Goal: Entertainment & Leisure: Browse casually

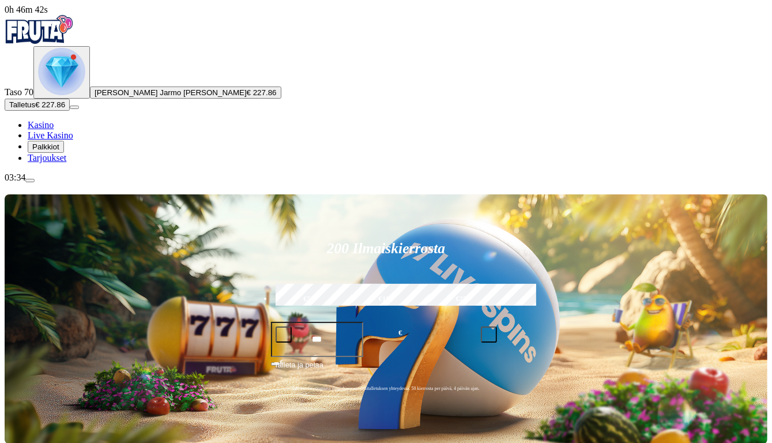
click at [323, 359] on span "Talleta ja pelaa" at bounding box center [298, 369] width 49 height 21
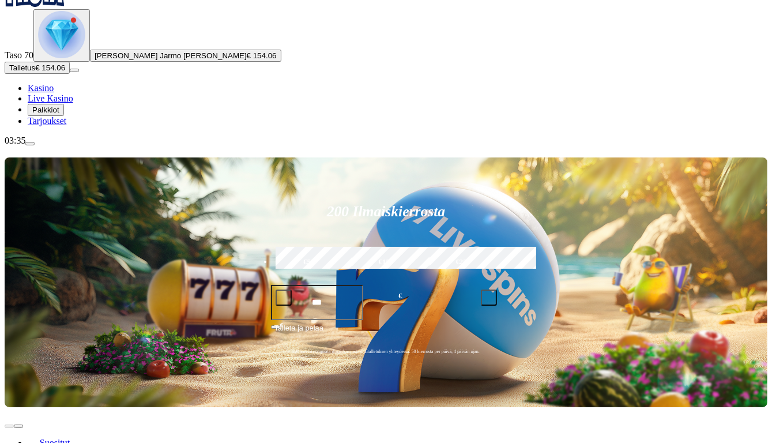
scroll to position [58, 0]
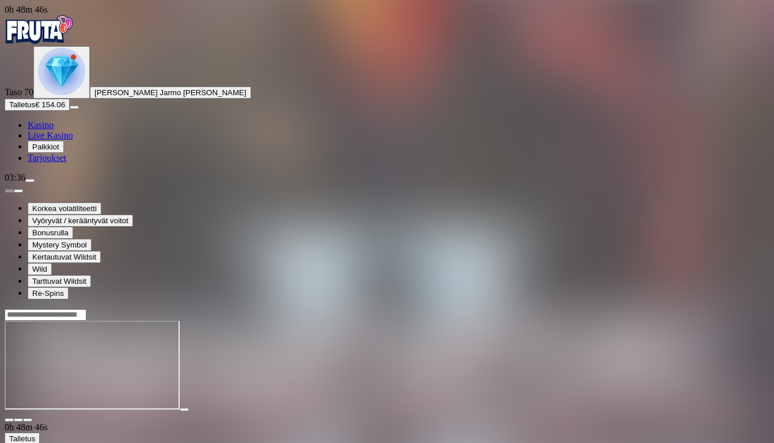
click at [28, 420] on span "fullscreen icon" at bounding box center [28, 420] width 0 height 0
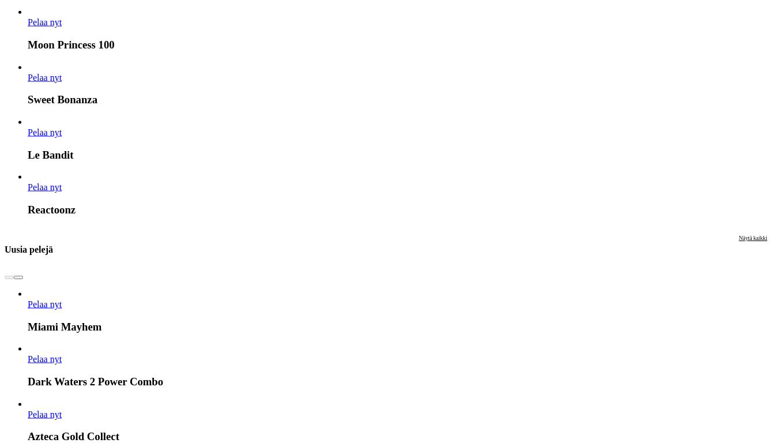
scroll to position [1383, 0]
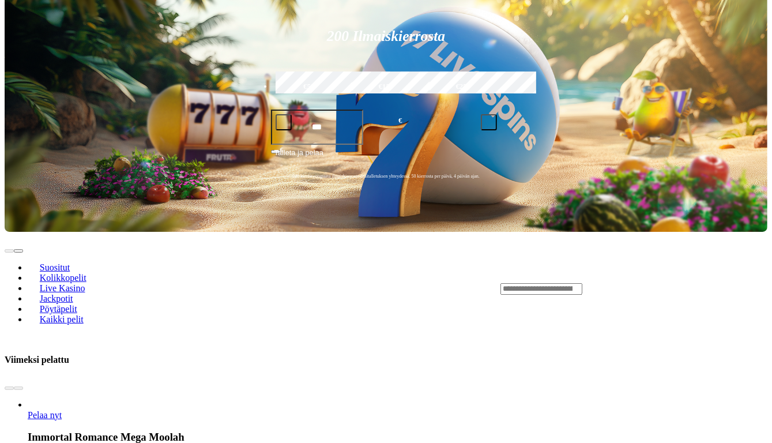
scroll to position [230, 0]
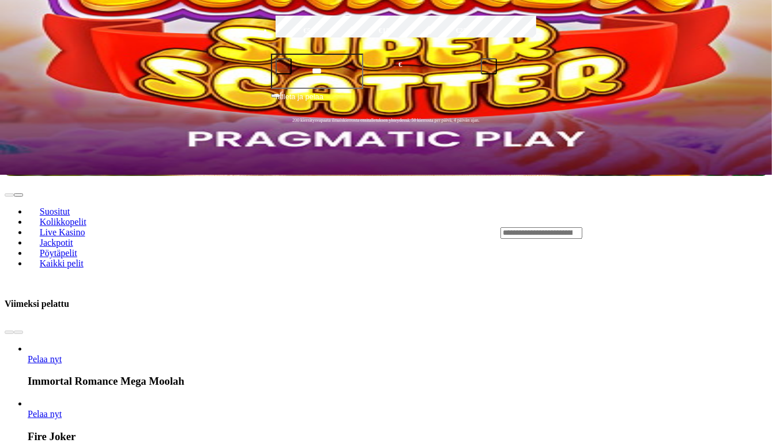
scroll to position [346, 0]
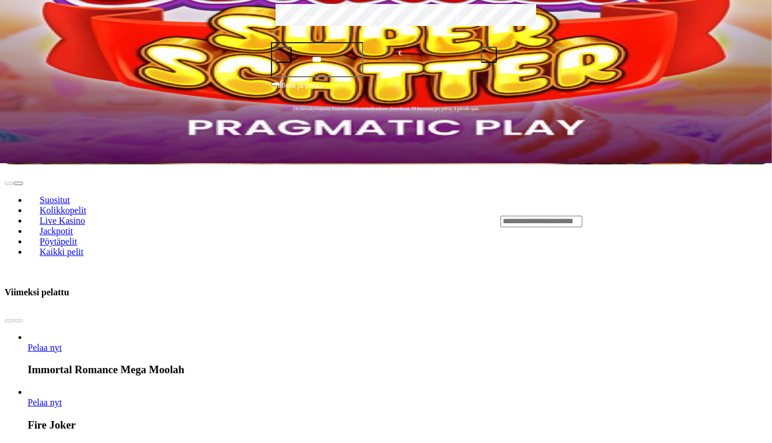
scroll to position [288, 0]
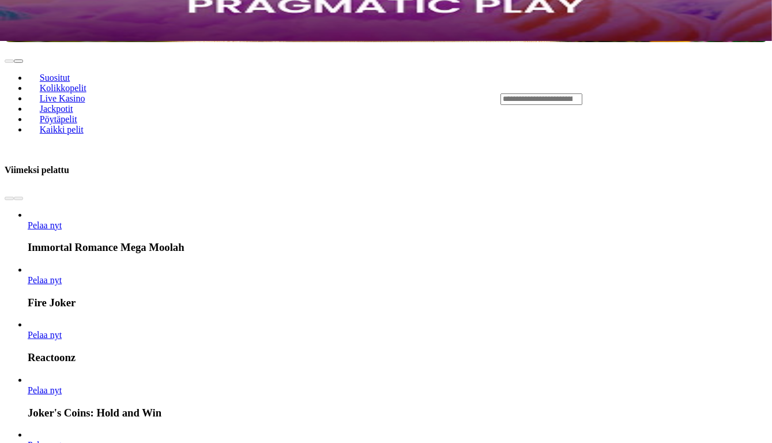
scroll to position [403, 0]
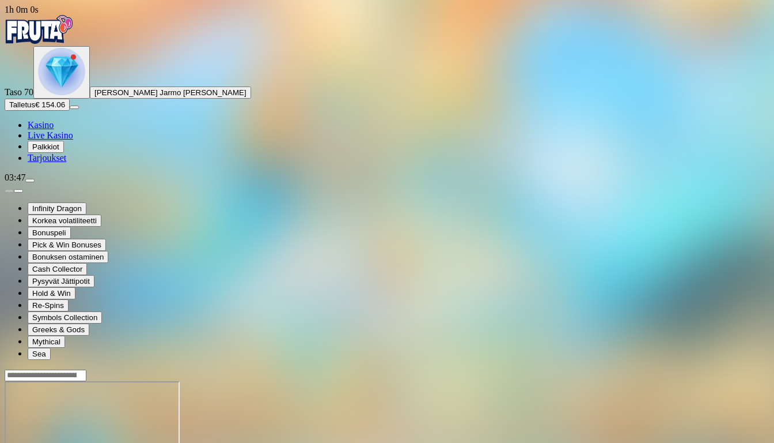
drag, startPoint x: 739, startPoint y: 137, endPoint x: 738, endPoint y: 177, distance: 40.3
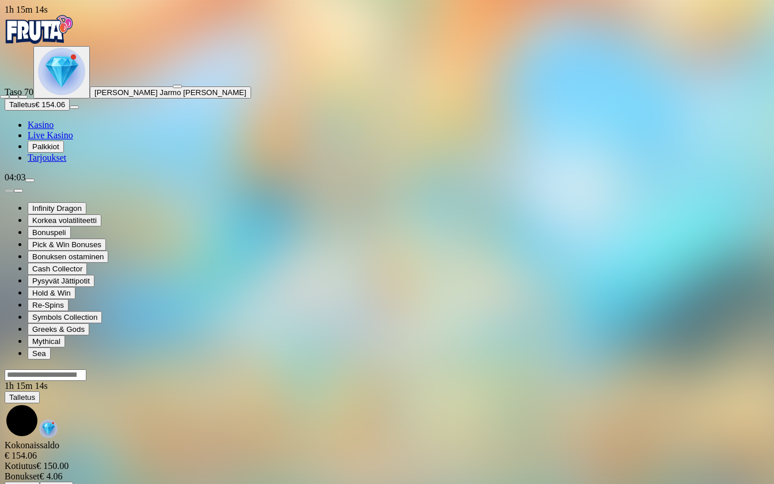
click at [23, 97] on span "fullscreen-exit icon" at bounding box center [23, 97] width 0 height 0
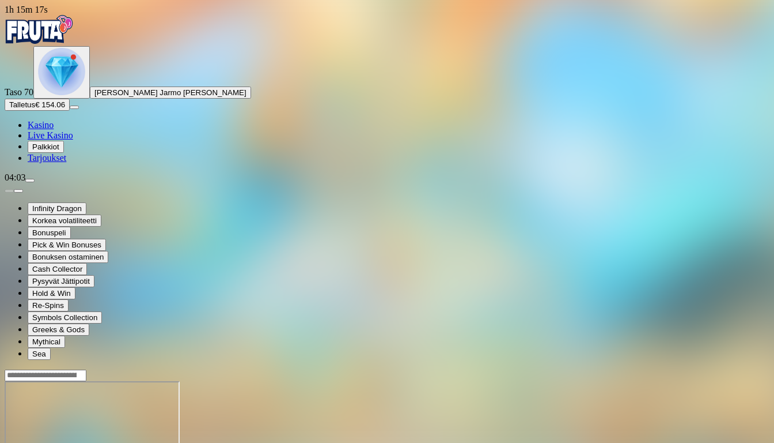
click at [35, 109] on span "Talletus" at bounding box center [22, 104] width 26 height 9
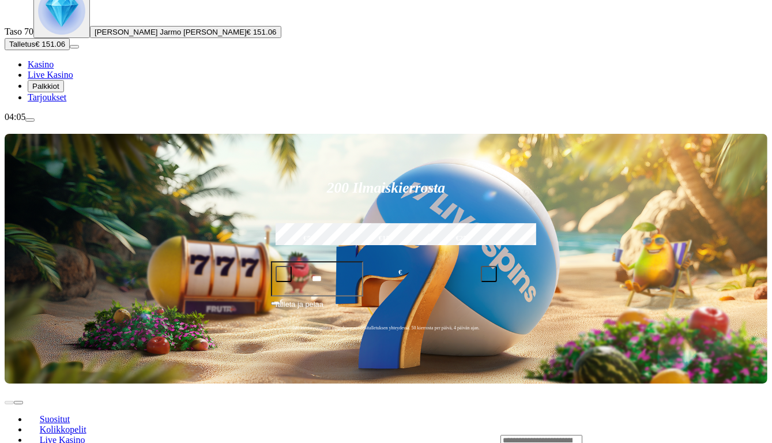
scroll to position [115, 0]
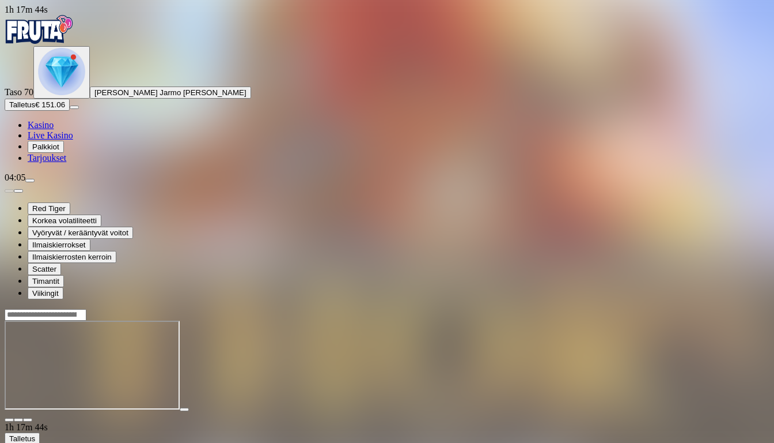
click at [28, 420] on span "fullscreen icon" at bounding box center [28, 420] width 0 height 0
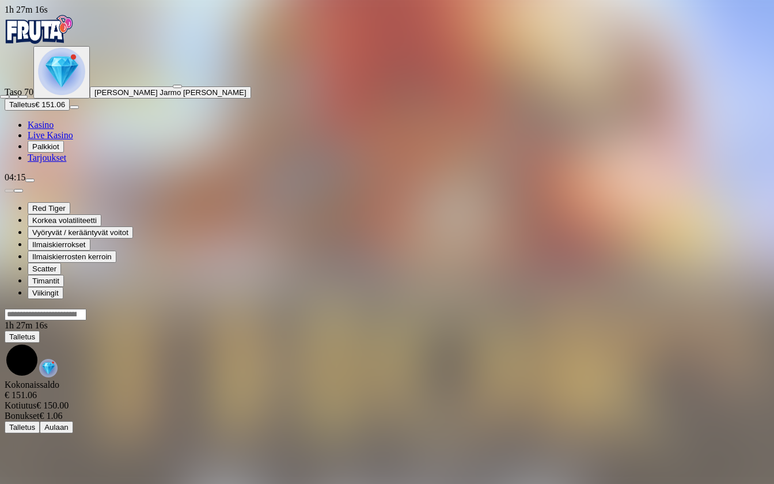
click at [5, 97] on span "close icon" at bounding box center [5, 97] width 0 height 0
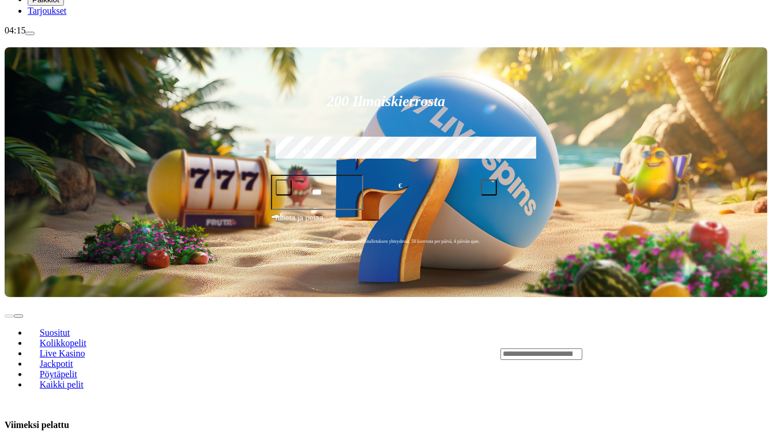
scroll to position [173, 0]
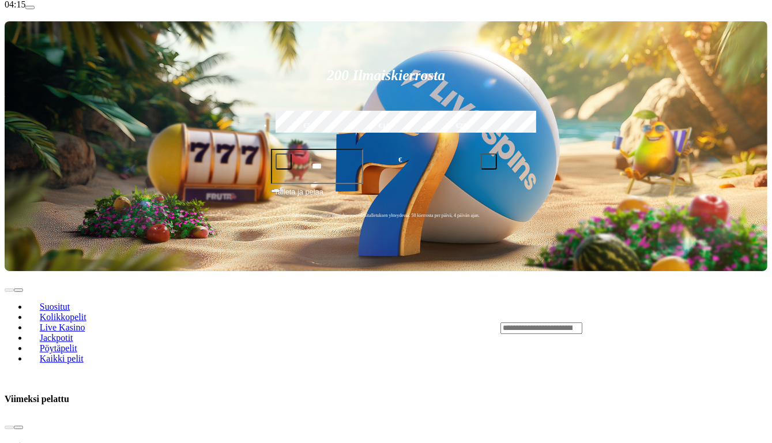
click at [18, 427] on span "chevron-right icon" at bounding box center [18, 427] width 0 height 0
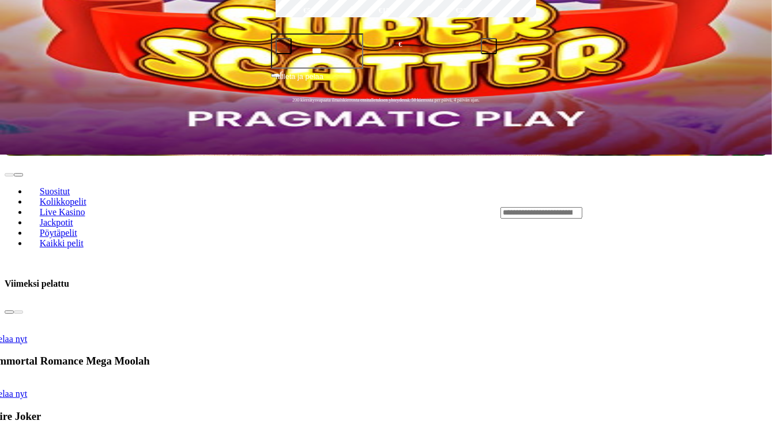
scroll to position [230, 0]
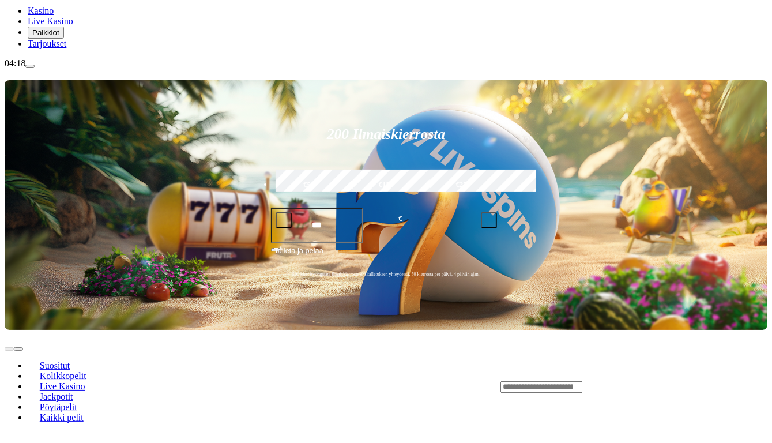
scroll to position [115, 0]
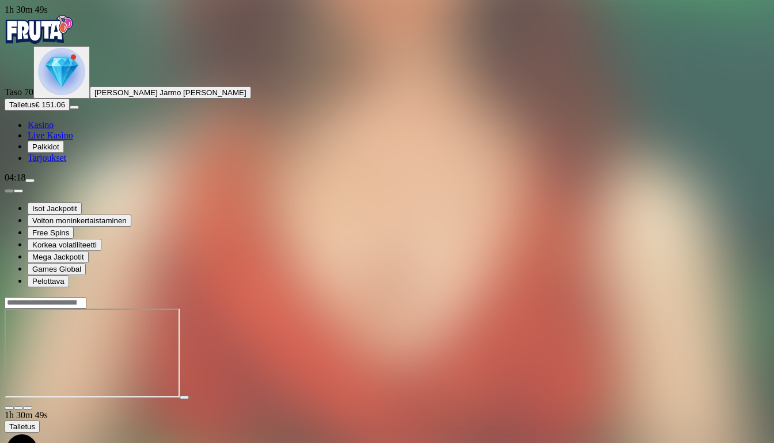
click at [9, 407] on span "close icon" at bounding box center [9, 407] width 0 height 0
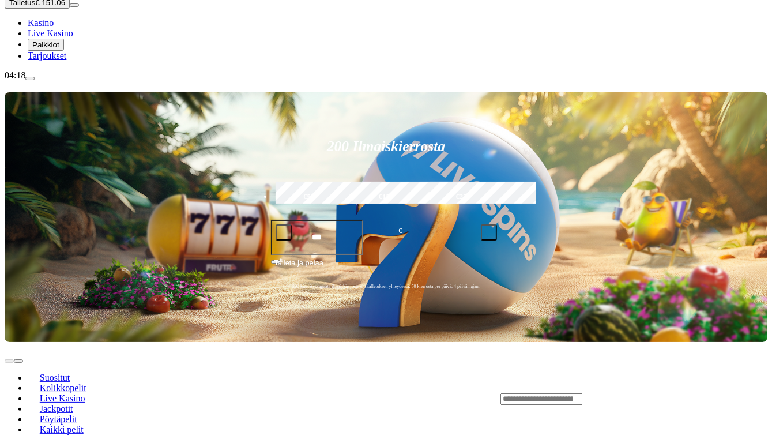
scroll to position [115, 0]
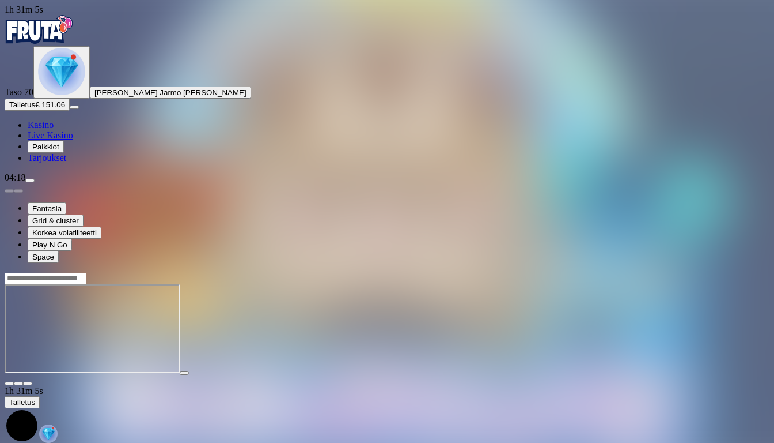
click at [28, 383] on span "fullscreen icon" at bounding box center [28, 383] width 0 height 0
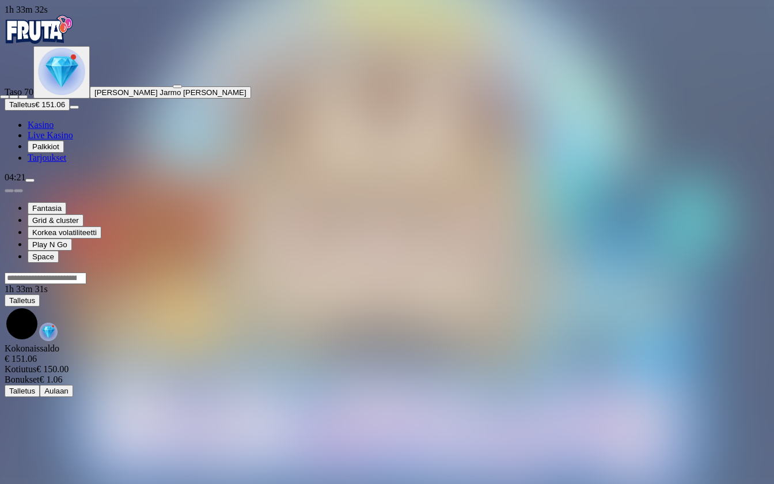
click at [5, 97] on span "close icon" at bounding box center [5, 97] width 0 height 0
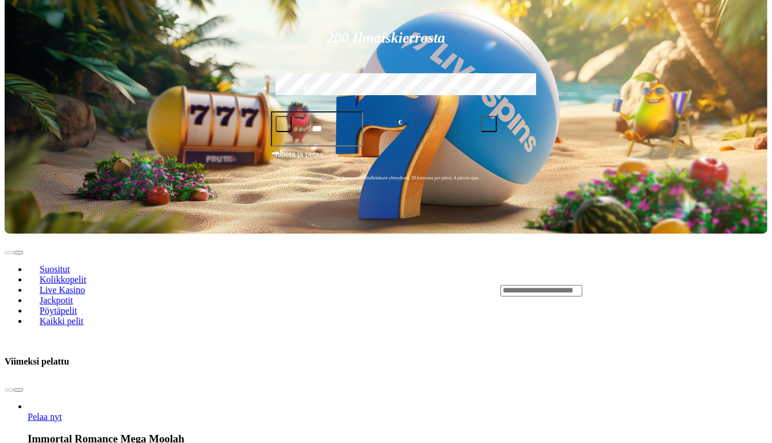
scroll to position [230, 0]
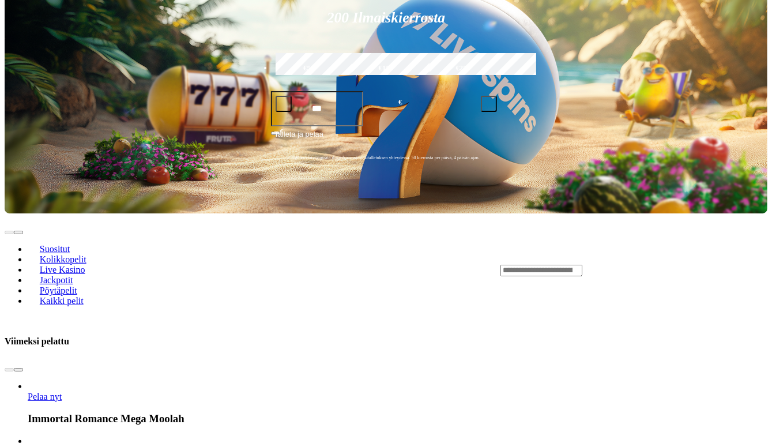
click at [18, 369] on span "chevron-right icon" at bounding box center [18, 369] width 0 height 0
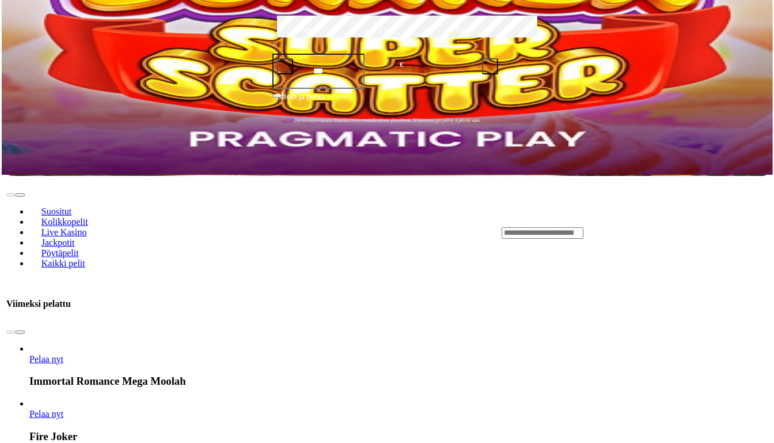
scroll to position [288, 0]
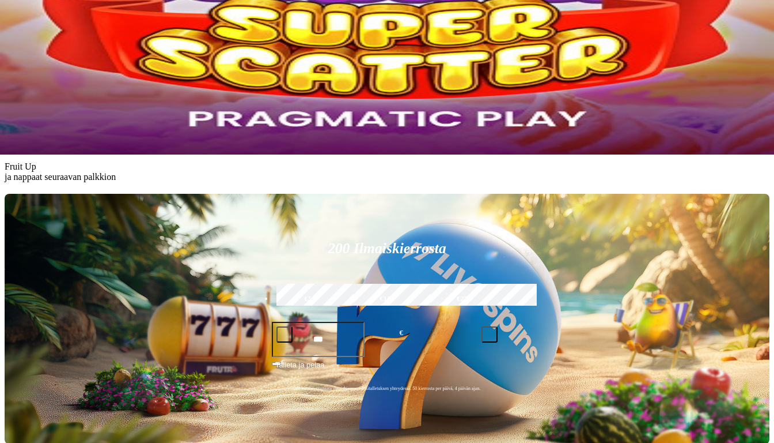
click at [69, 71] on button at bounding box center [64, 69] width 9 height 3
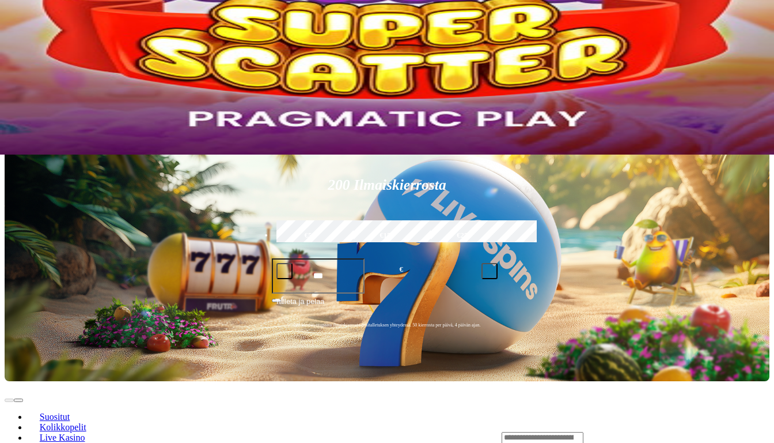
click at [55, 117] on span "Avaa palkinto" at bounding box center [32, 112] width 46 height 9
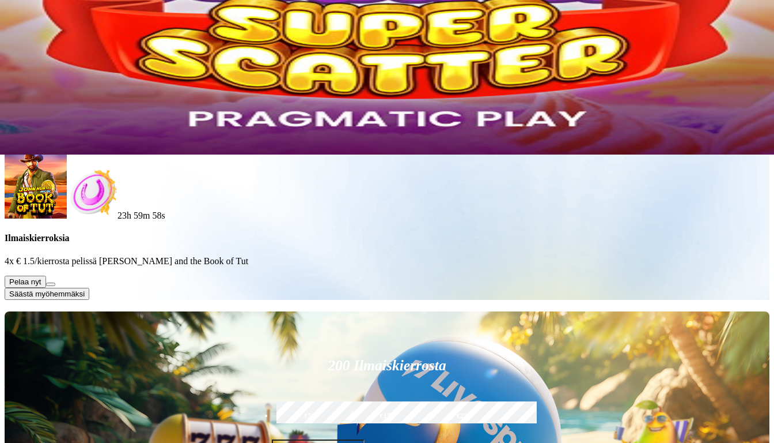
click at [55, 286] on button at bounding box center [50, 283] width 9 height 3
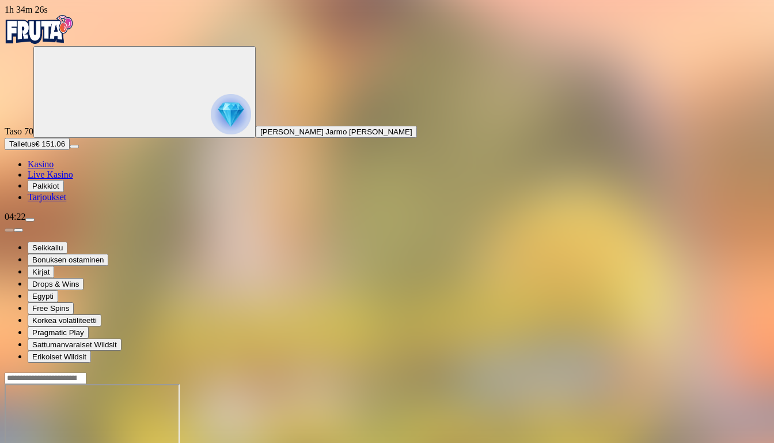
drag, startPoint x: 740, startPoint y: 135, endPoint x: 738, endPoint y: 178, distance: 42.7
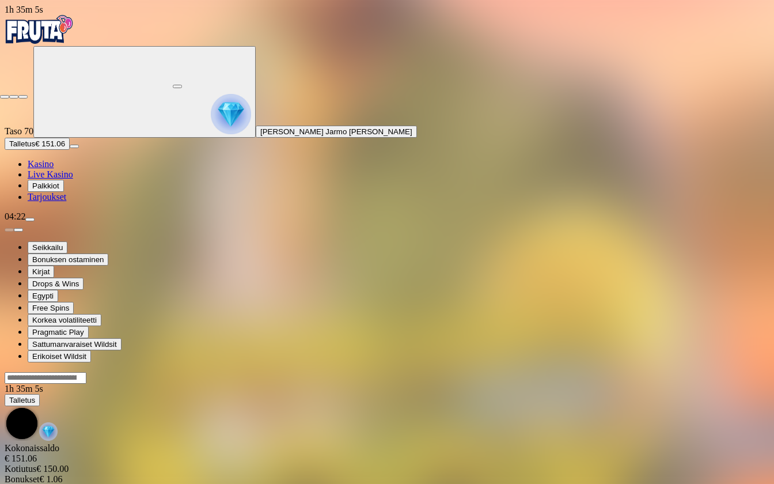
click at [5, 97] on span "close icon" at bounding box center [5, 97] width 0 height 0
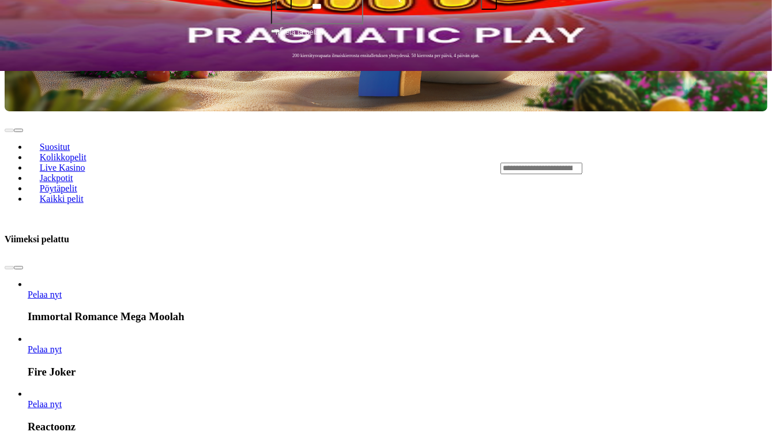
scroll to position [403, 0]
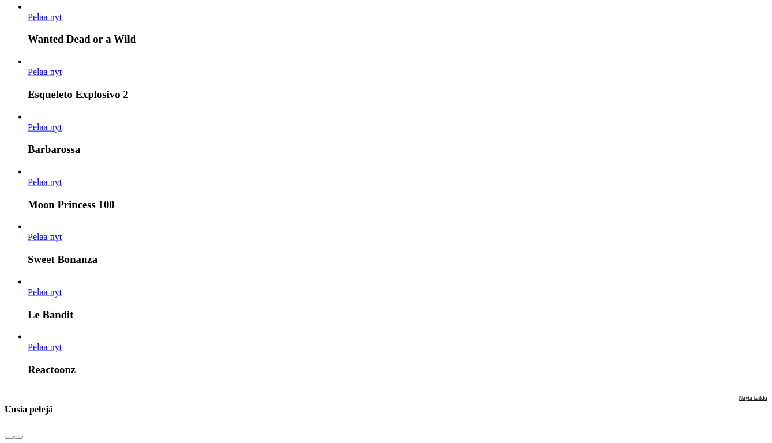
scroll to position [1383, 0]
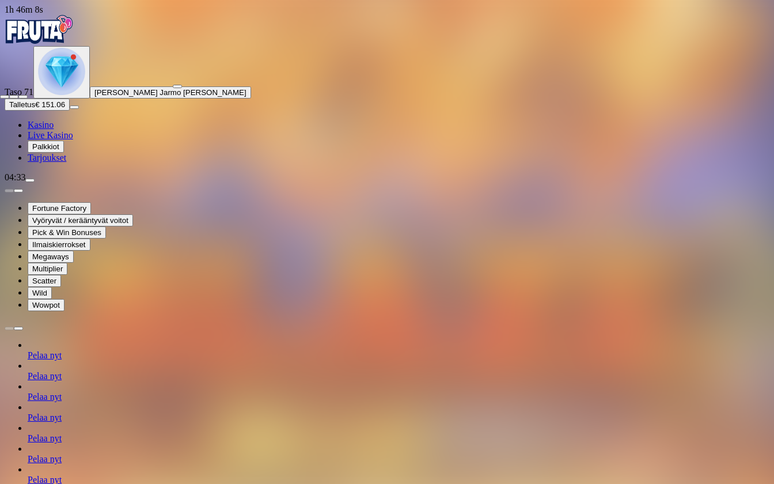
click at [23, 97] on span "fullscreen-exit icon" at bounding box center [23, 97] width 0 height 0
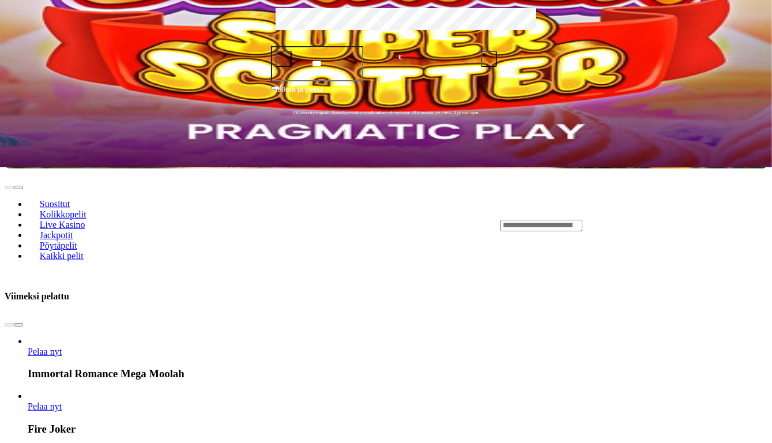
scroll to position [346, 0]
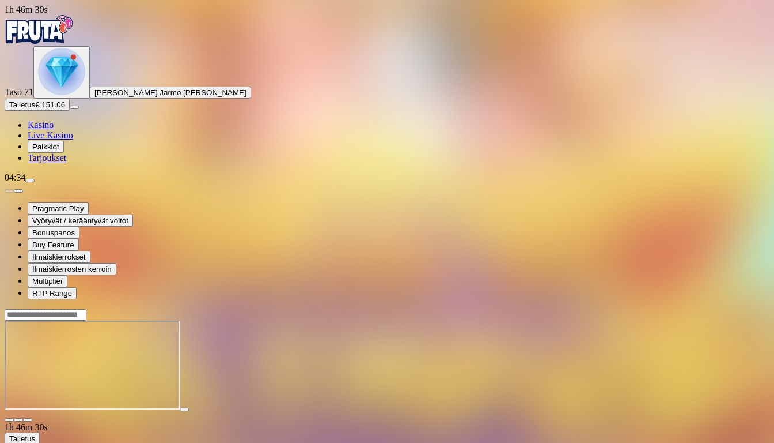
click at [28, 420] on span "fullscreen icon" at bounding box center [28, 420] width 0 height 0
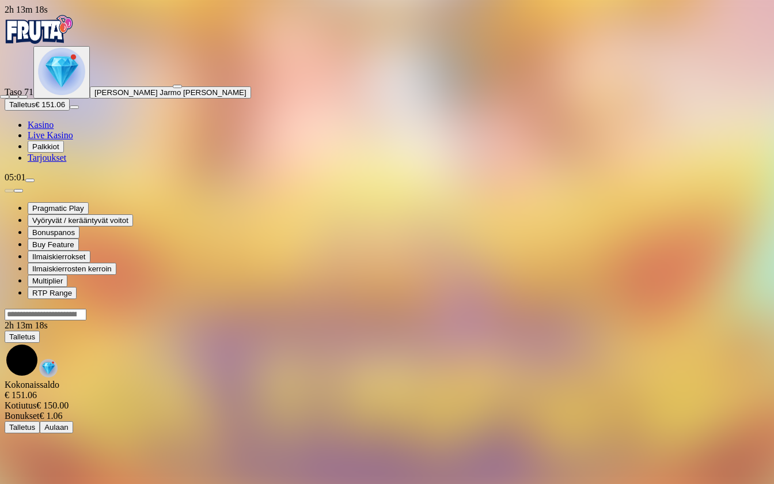
click at [5, 97] on span "close icon" at bounding box center [5, 97] width 0 height 0
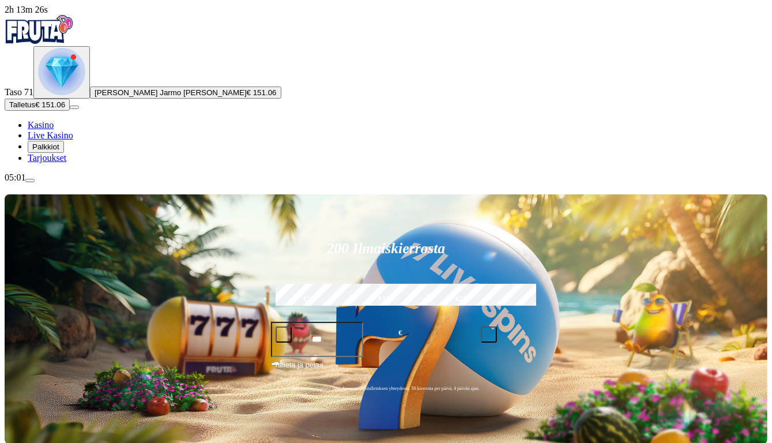
click at [323, 359] on span "Talleta ja pelaa" at bounding box center [298, 369] width 49 height 21
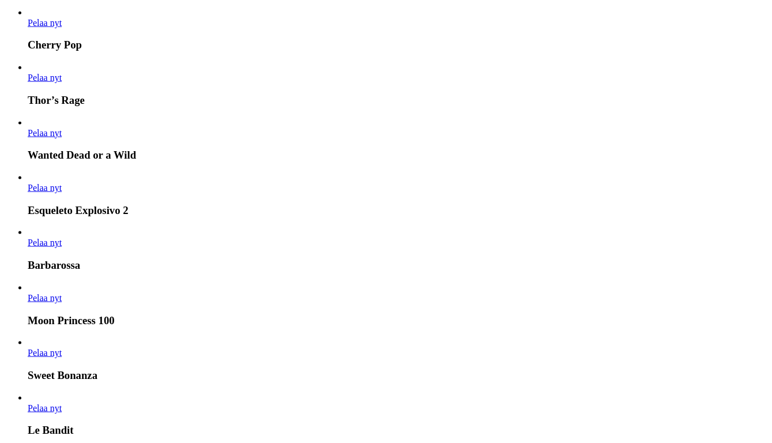
scroll to position [1383, 0]
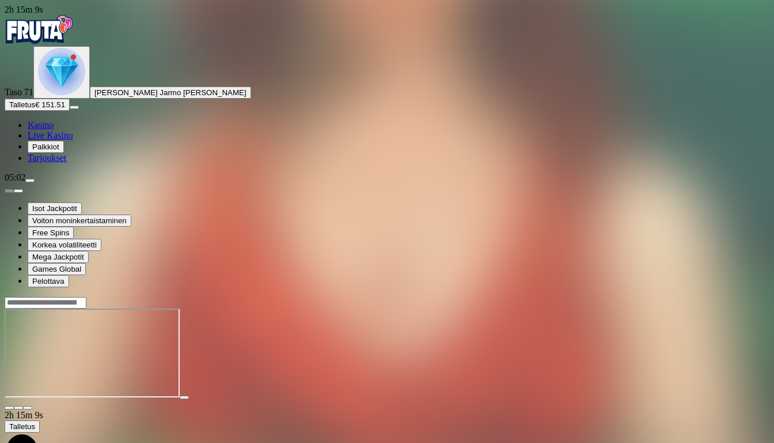
click at [28, 407] on span "fullscreen icon" at bounding box center [28, 407] width 0 height 0
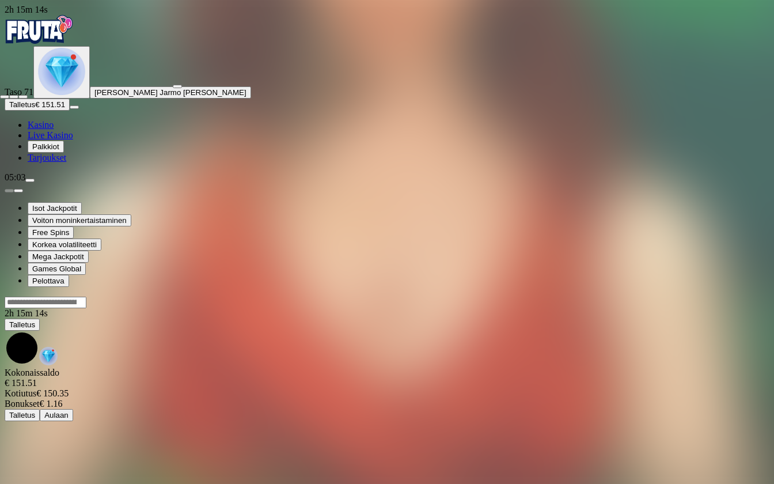
click at [5, 97] on span "close icon" at bounding box center [5, 97] width 0 height 0
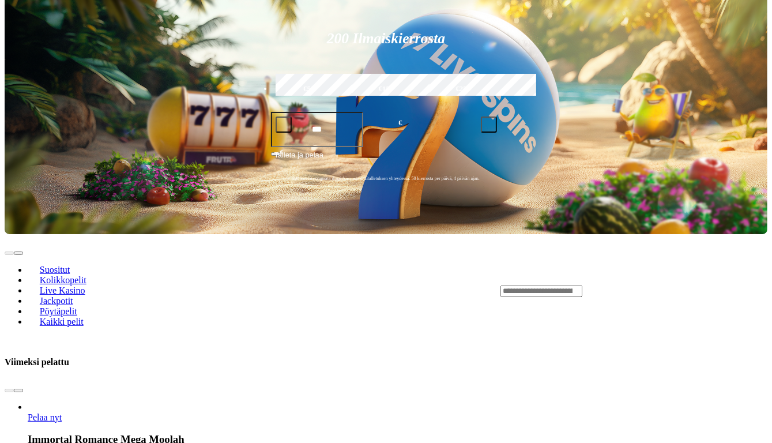
scroll to position [230, 0]
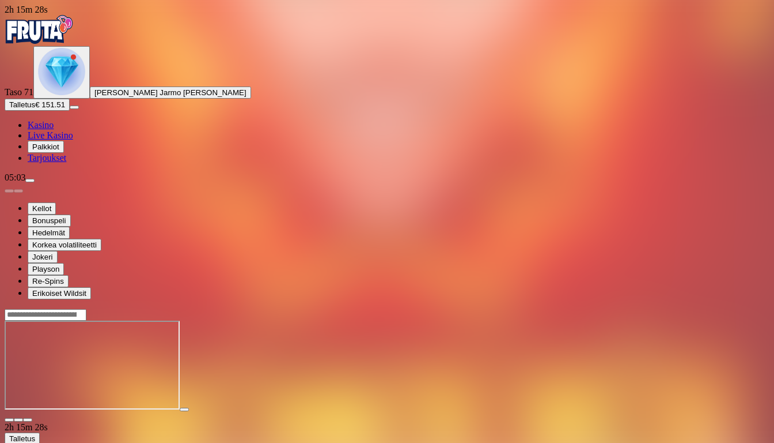
click at [28, 420] on span "fullscreen icon" at bounding box center [28, 420] width 0 height 0
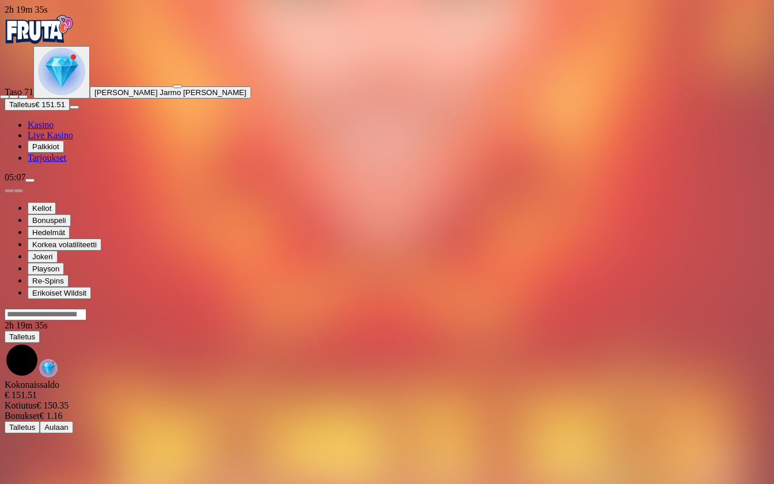
click at [5, 97] on span "close icon" at bounding box center [5, 97] width 0 height 0
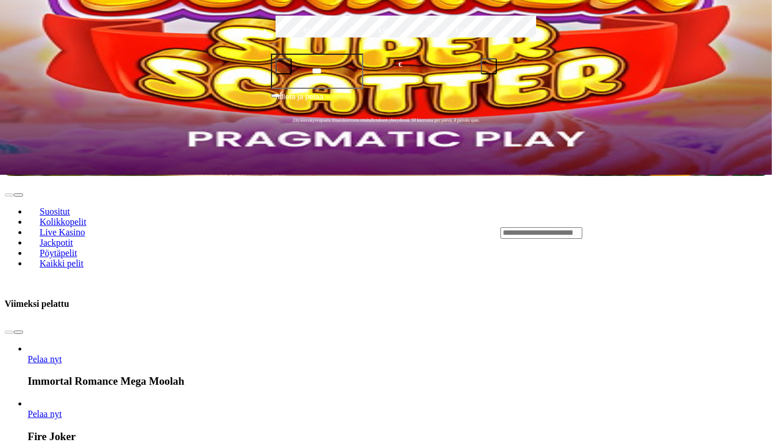
scroll to position [288, 0]
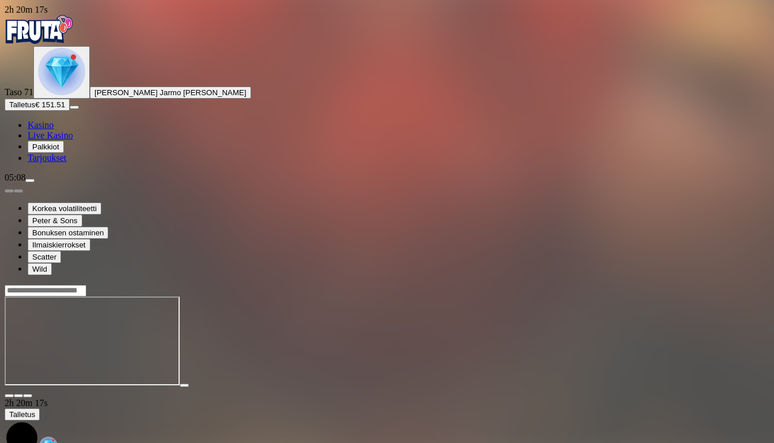
click at [28, 395] on span "fullscreen icon" at bounding box center [28, 395] width 0 height 0
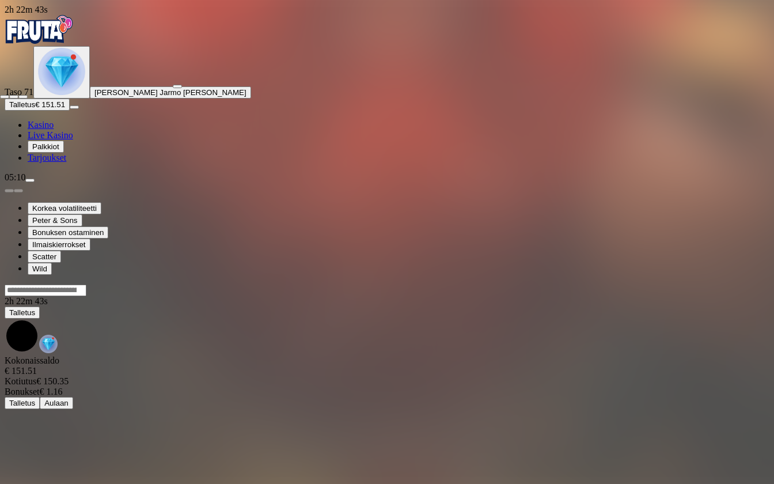
click at [5, 97] on span "close icon" at bounding box center [5, 97] width 0 height 0
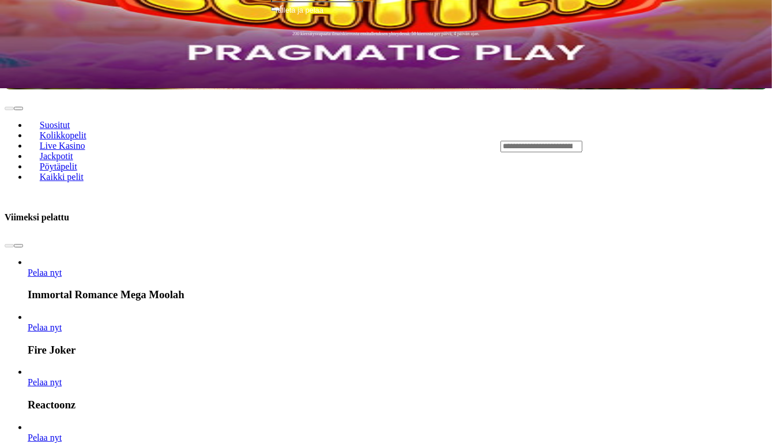
scroll to position [403, 0]
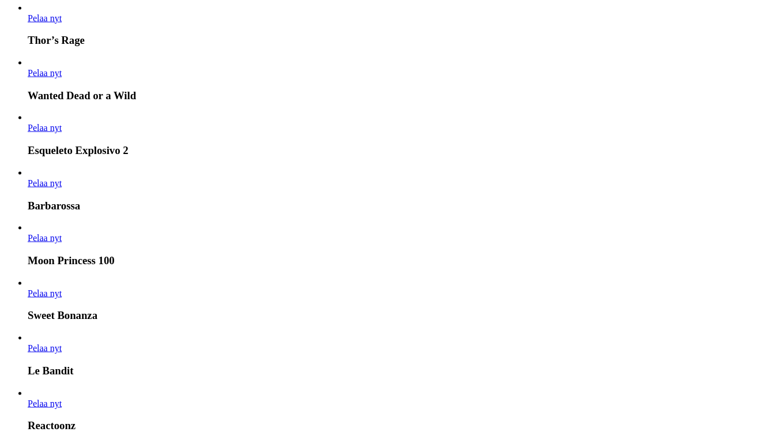
scroll to position [1441, 0]
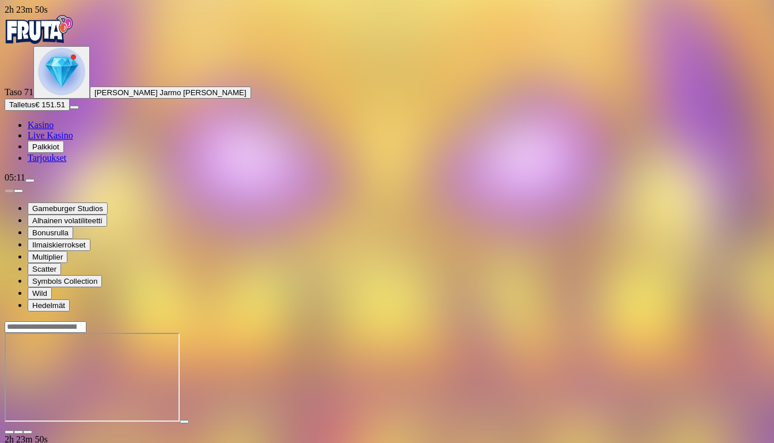
click at [28, 432] on span "fullscreen icon" at bounding box center [28, 432] width 0 height 0
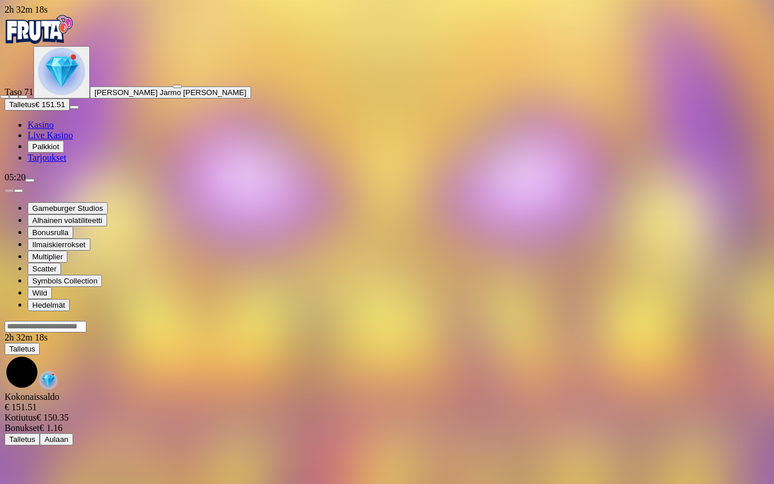
click at [5, 97] on span "close icon" at bounding box center [5, 97] width 0 height 0
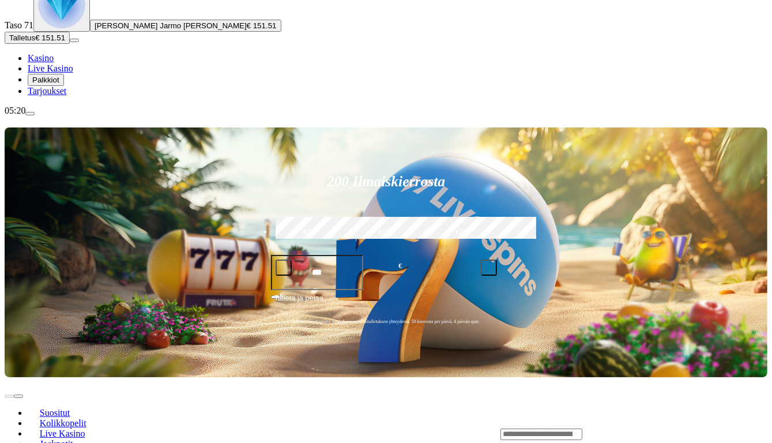
scroll to position [173, 0]
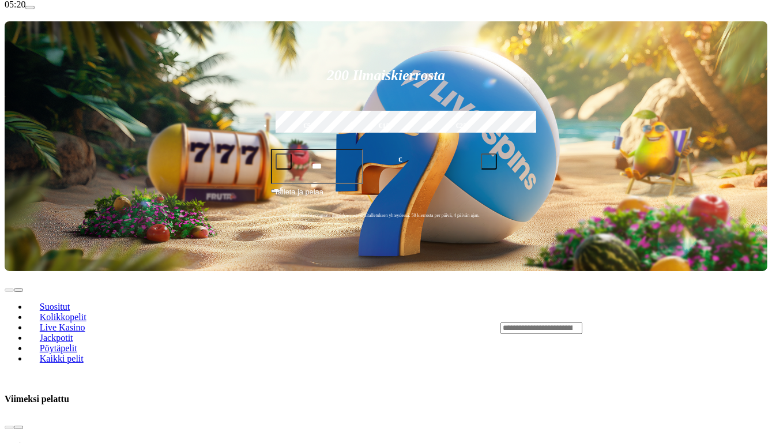
click at [18, 427] on span "chevron-right icon" at bounding box center [18, 427] width 0 height 0
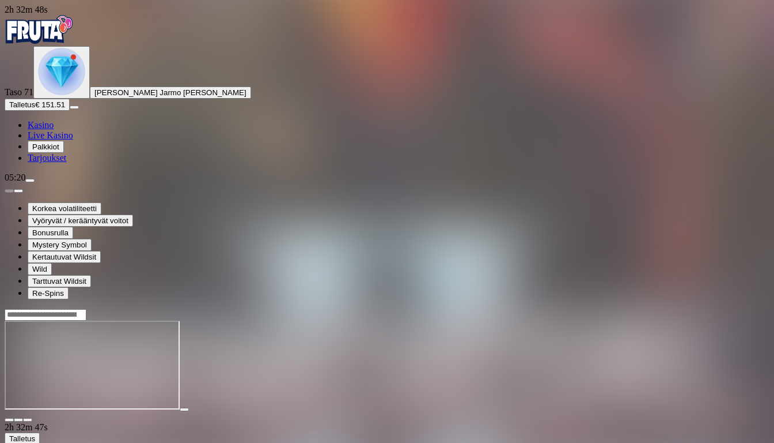
click at [28, 420] on span "fullscreen icon" at bounding box center [28, 420] width 0 height 0
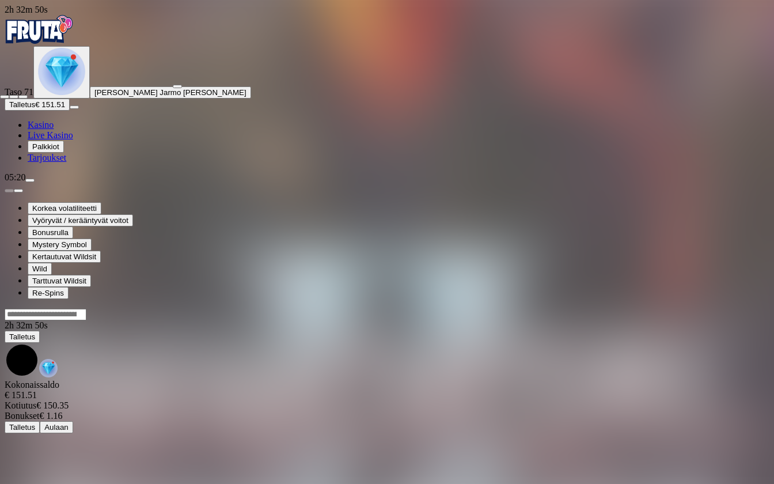
click at [5, 97] on span "close icon" at bounding box center [5, 97] width 0 height 0
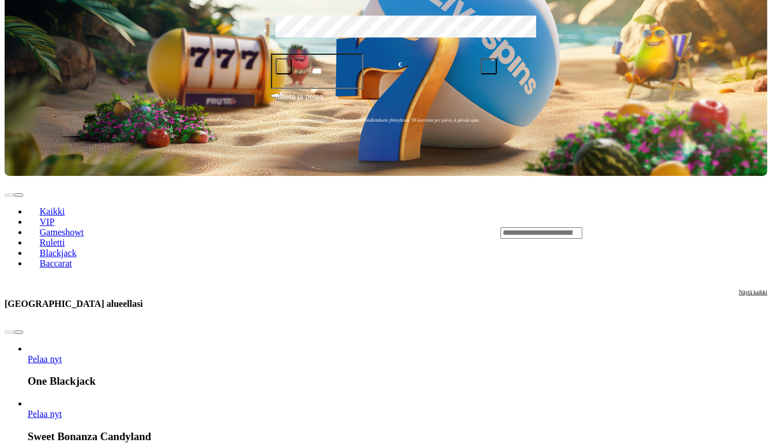
scroll to position [288, 0]
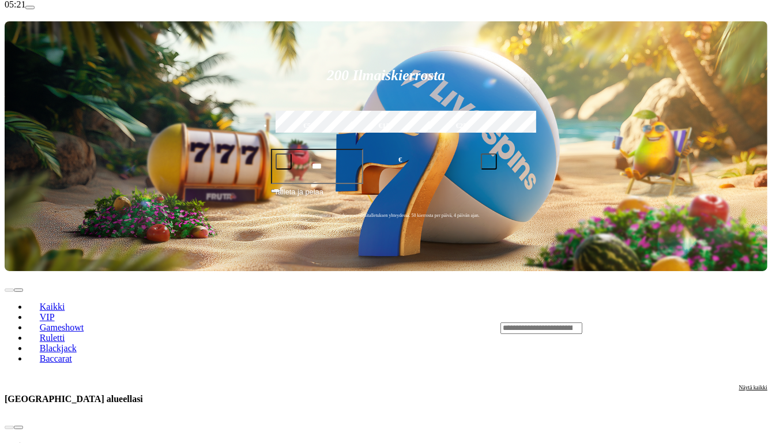
scroll to position [0, 0]
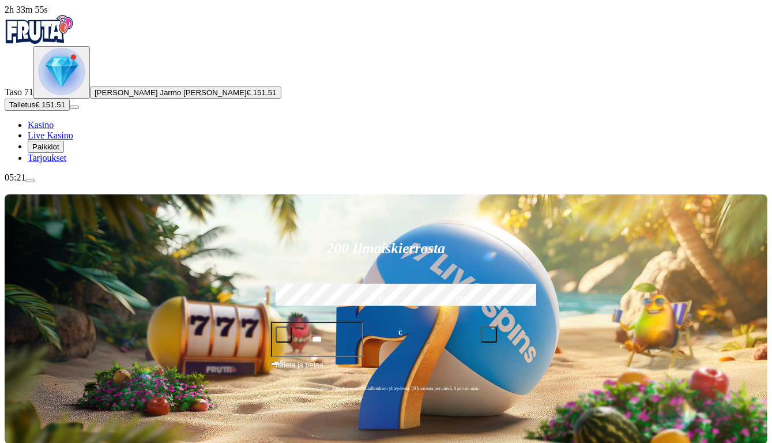
click at [85, 95] on img "Primary" at bounding box center [61, 71] width 47 height 47
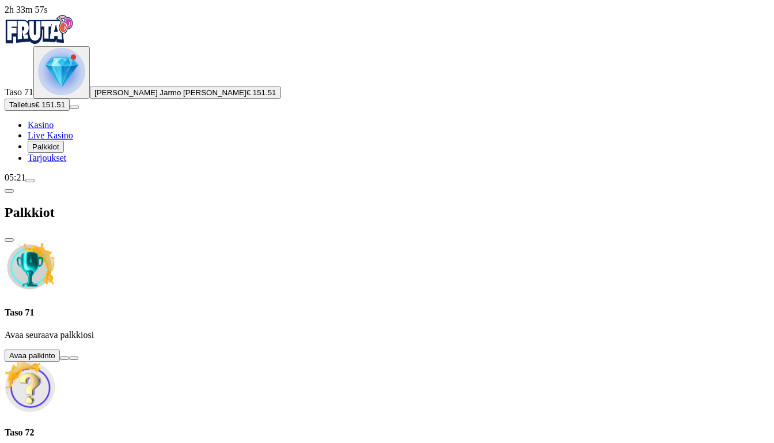
click at [69, 356] on button at bounding box center [64, 357] width 9 height 3
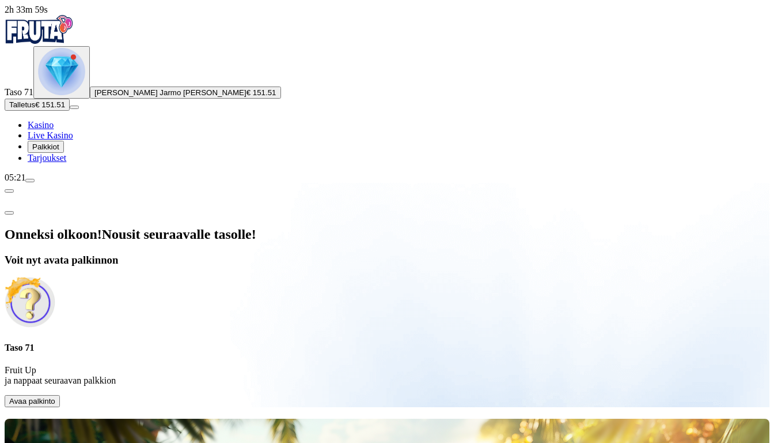
click at [55, 396] on span "Avaa palkinto" at bounding box center [32, 400] width 46 height 9
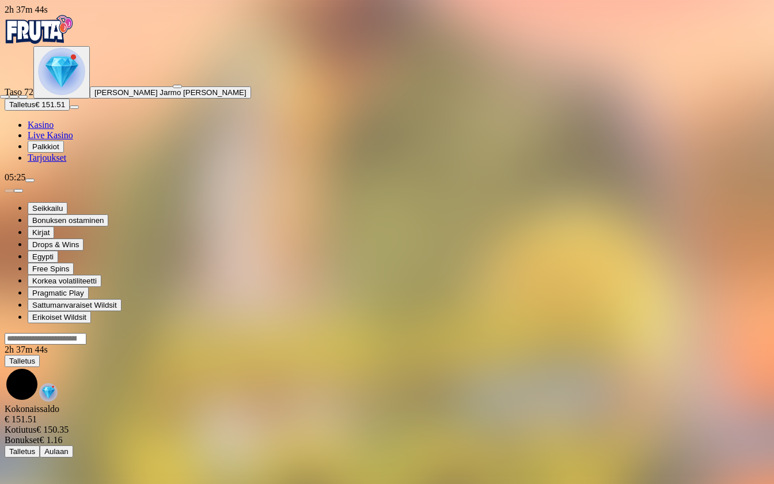
click at [5, 97] on span "close icon" at bounding box center [5, 97] width 0 height 0
